Goal: Task Accomplishment & Management: Complete application form

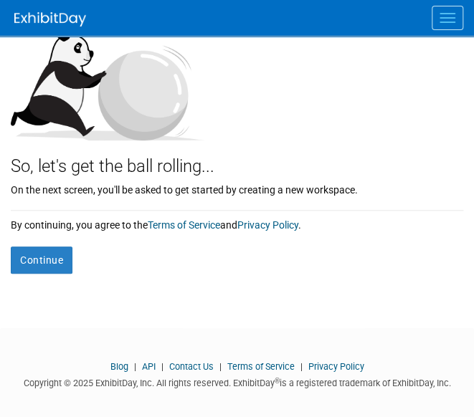
scroll to position [173, 0]
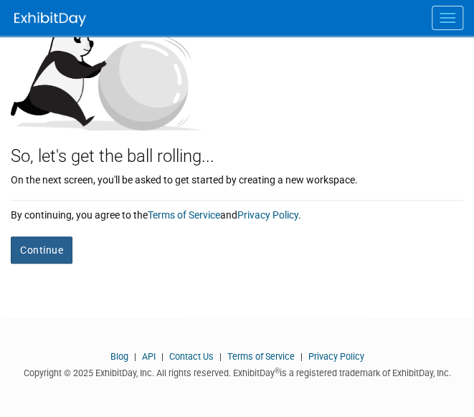
click at [58, 246] on button "Continue" at bounding box center [42, 249] width 62 height 27
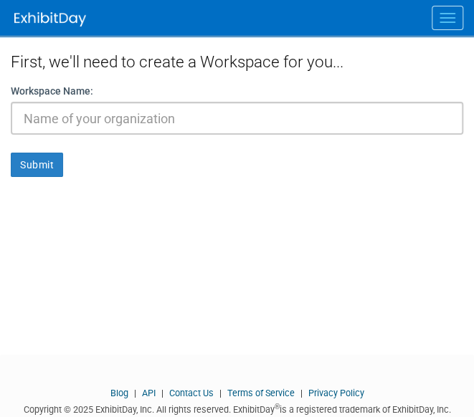
click at [66, 113] on input "text" at bounding box center [237, 118] width 452 height 33
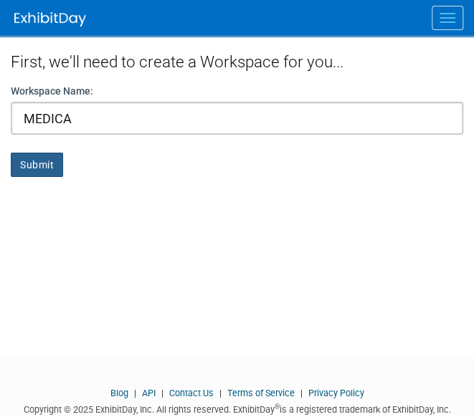
type input "MEDICA"
click at [44, 168] on button "Submit" at bounding box center [37, 165] width 52 height 24
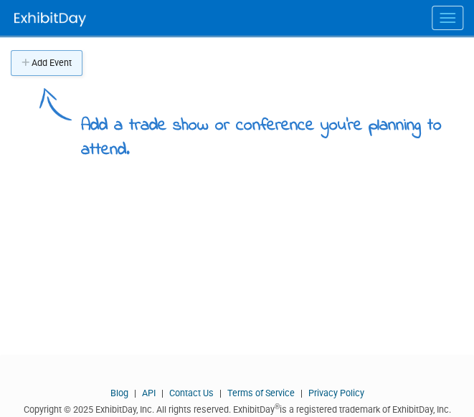
click at [48, 62] on button "Add Event" at bounding box center [47, 63] width 72 height 26
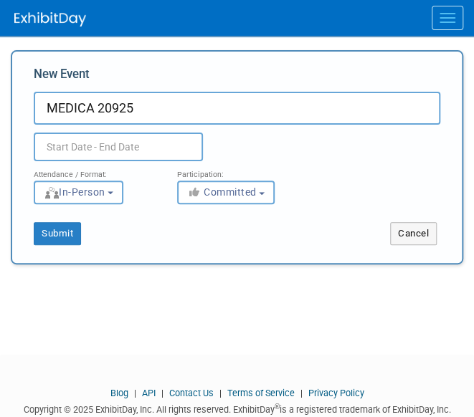
click at [117, 108] on input "MEDICA 20925" at bounding box center [237, 108] width 406 height 33
type input "MEDICA 2025"
click at [109, 147] on input "text" at bounding box center [118, 147] width 169 height 29
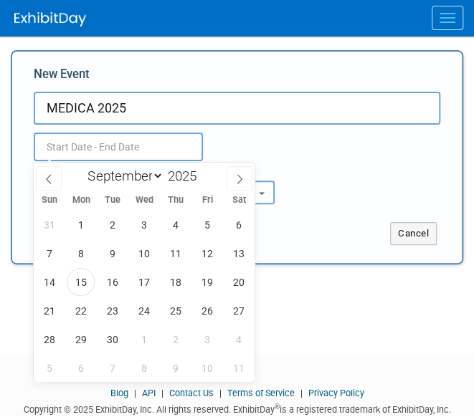
click at [313, 158] on div "Duplicate Event Warning" at bounding box center [237, 143] width 428 height 37
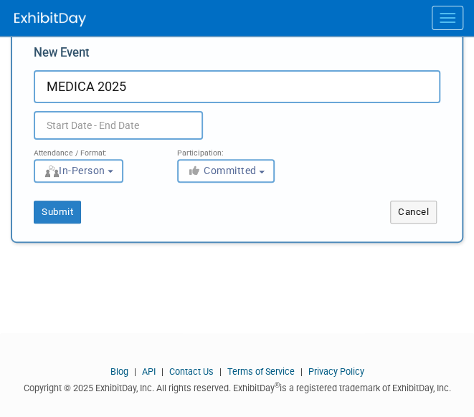
scroll to position [37, 0]
